Goal: Complete application form

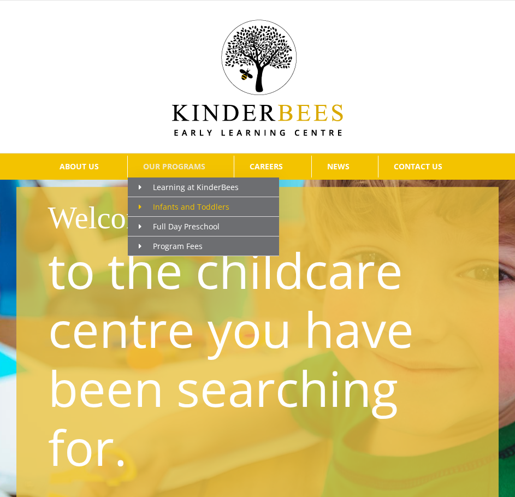
click at [202, 208] on span "Infants and Toddlers" at bounding box center [184, 207] width 91 height 10
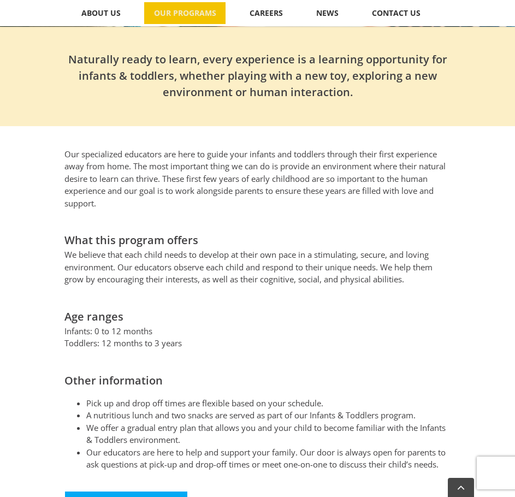
scroll to position [437, 0]
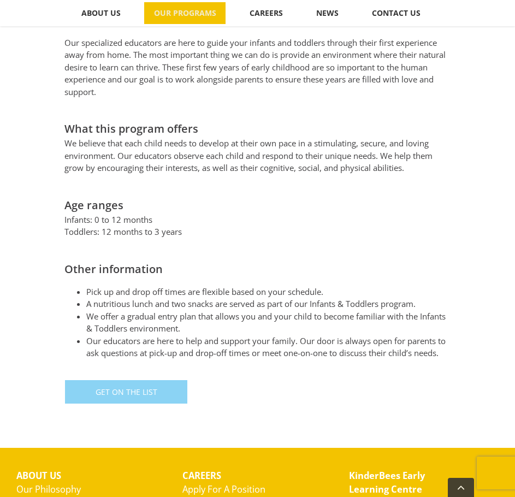
click at [132, 387] on span "Get On The List" at bounding box center [127, 391] width 62 height 9
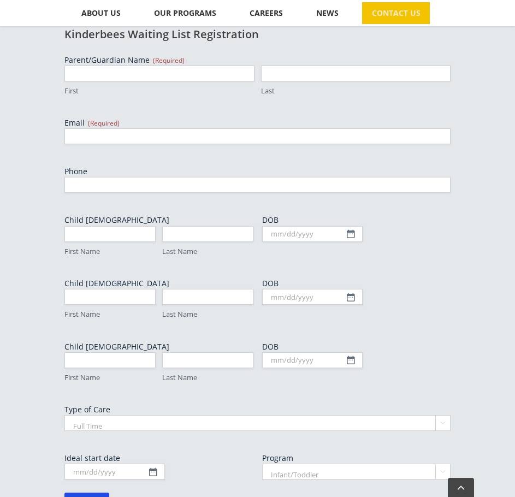
scroll to position [273, 0]
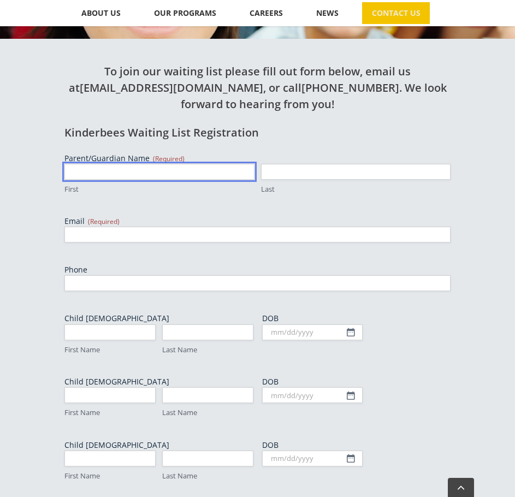
click at [111, 169] on input "First" at bounding box center [159, 172] width 190 height 16
type input "[PERSON_NAME]"
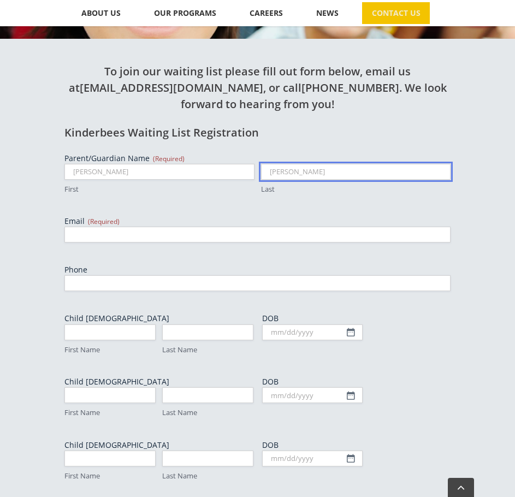
type input "[PERSON_NAME]"
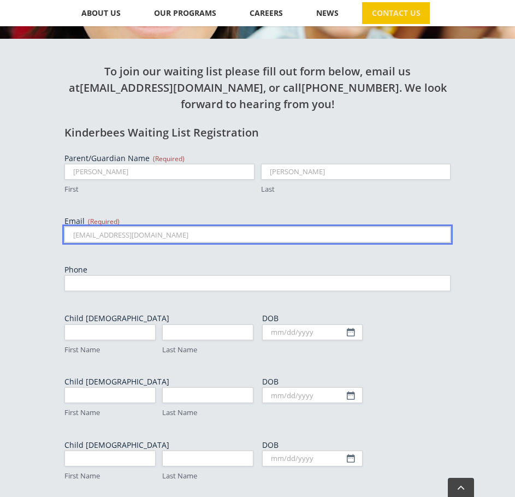
type input "[EMAIL_ADDRESS][DOMAIN_NAME]"
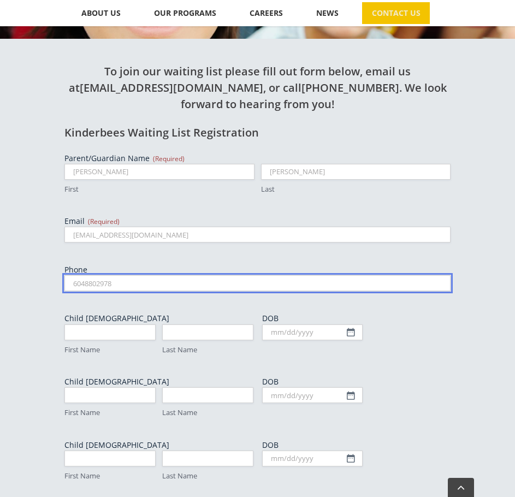
type input "6048802978"
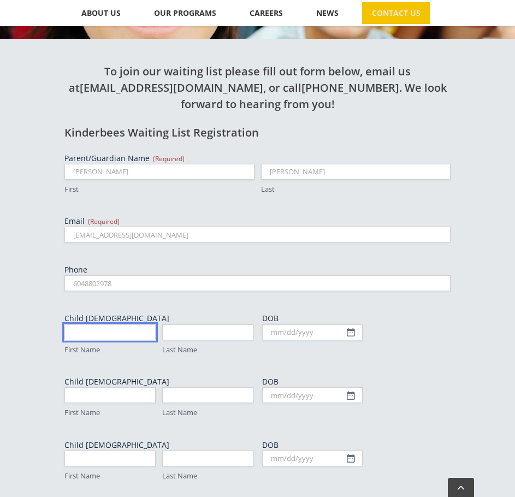
click at [102, 334] on input "First Name" at bounding box center [109, 332] width 91 height 16
type input "Cedric"
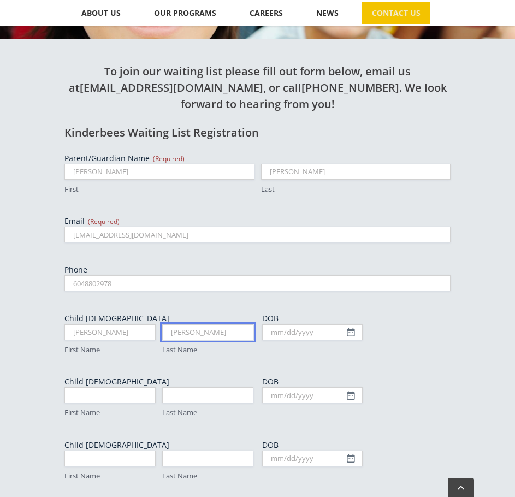
type input "Hayes"
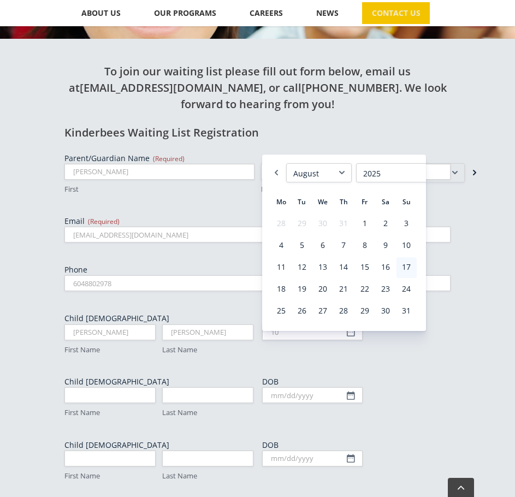
click at [469, 176] on link "Next" at bounding box center [474, 172] width 11 height 19
click at [365, 224] on link "3" at bounding box center [365, 224] width 20 height 21
type input "10/03/2025"
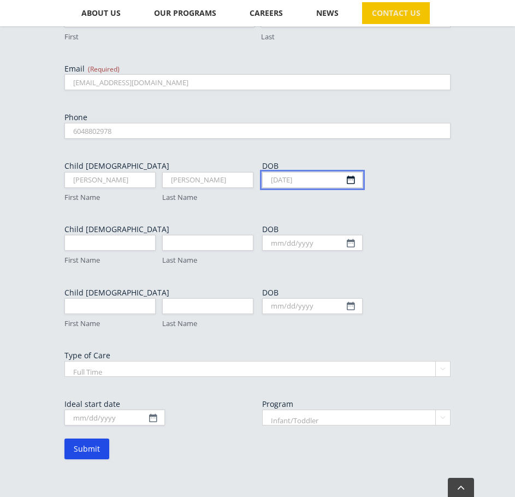
scroll to position [437, 0]
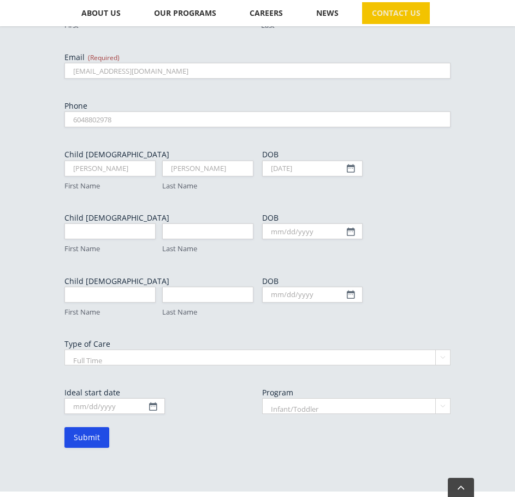
click at [117, 361] on select "Full Time Part Time" at bounding box center [257, 358] width 386 height 16
click at [105, 409] on input "Ideal start date" at bounding box center [114, 406] width 101 height 16
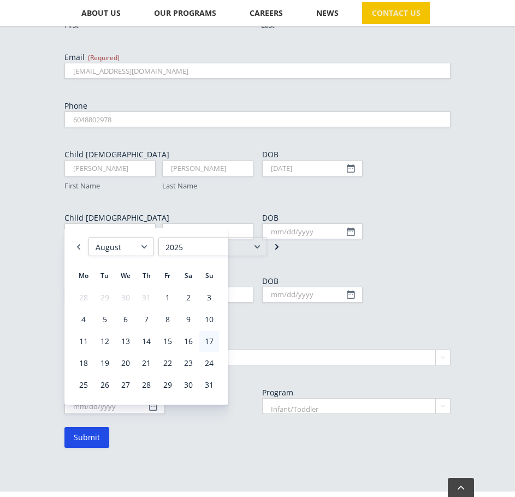
click at [271, 252] on link "Next" at bounding box center [276, 246] width 11 height 19
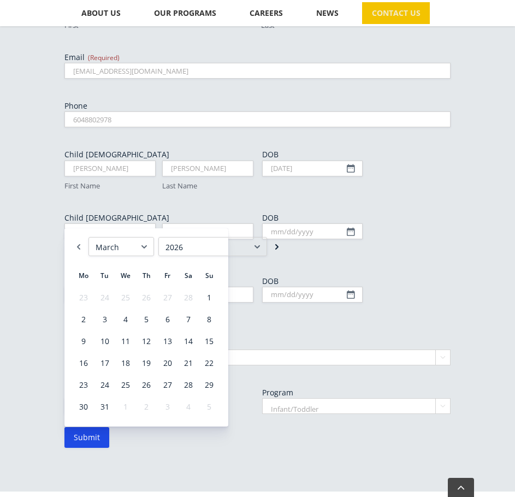
click at [271, 252] on link "Next" at bounding box center [276, 246] width 11 height 19
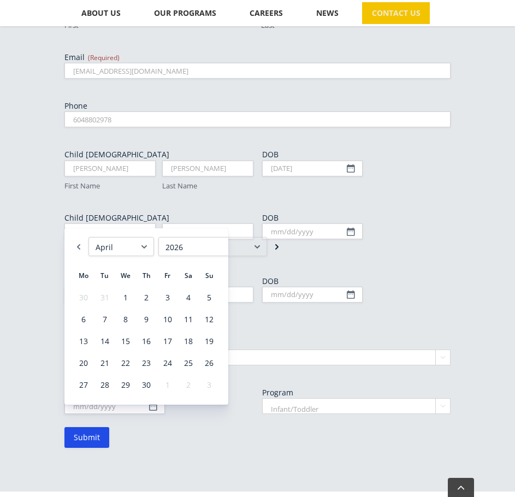
click at [271, 252] on link "Next" at bounding box center [276, 246] width 11 height 19
click at [91, 298] on link "1" at bounding box center [84, 297] width 20 height 21
type input "06/01/2026"
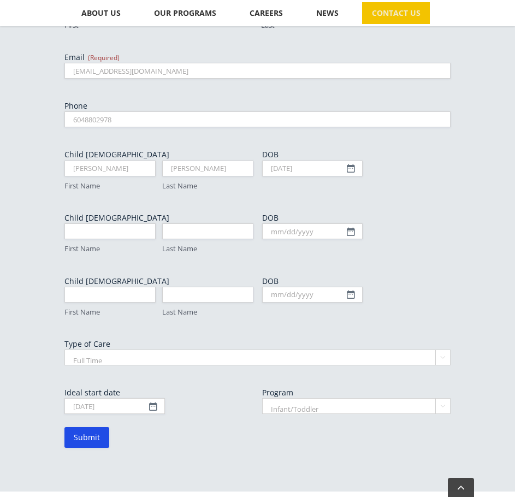
click at [319, 405] on select "Infant/Toddler Preschool" at bounding box center [356, 406] width 188 height 16
click at [262, 398] on select "Infant/Toddler Preschool" at bounding box center [356, 406] width 188 height 16
click at [103, 441] on input "Submit" at bounding box center [86, 437] width 45 height 21
